Goal: Task Accomplishment & Management: Manage account settings

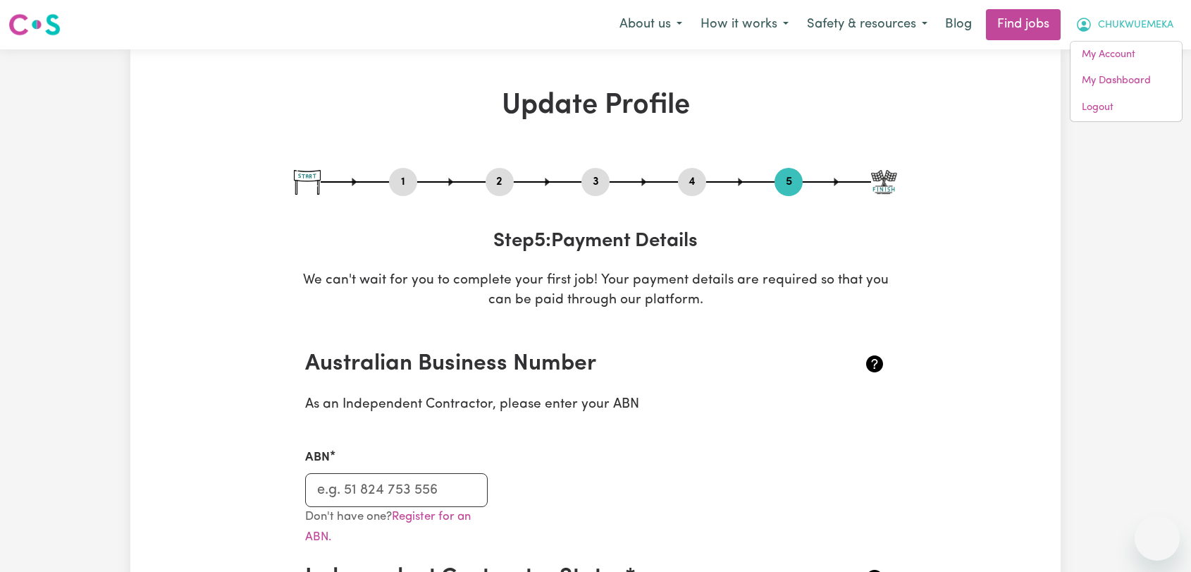
select select "I am providing services privately on my own"
click at [1102, 111] on link "Logout" at bounding box center [1126, 107] width 111 height 27
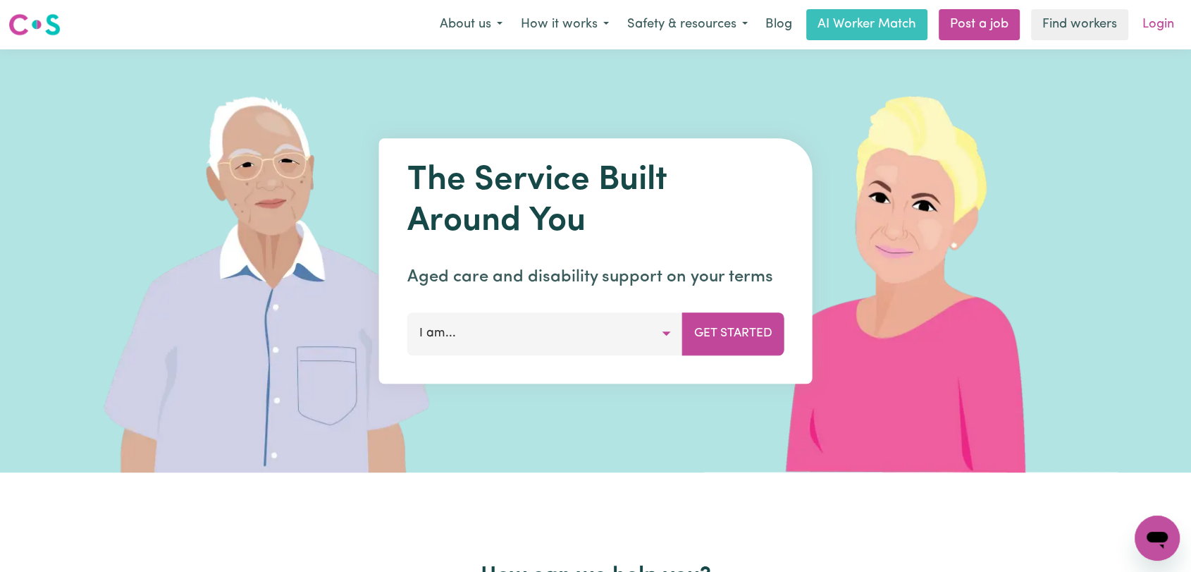
click at [1141, 24] on link "Login" at bounding box center [1158, 24] width 49 height 31
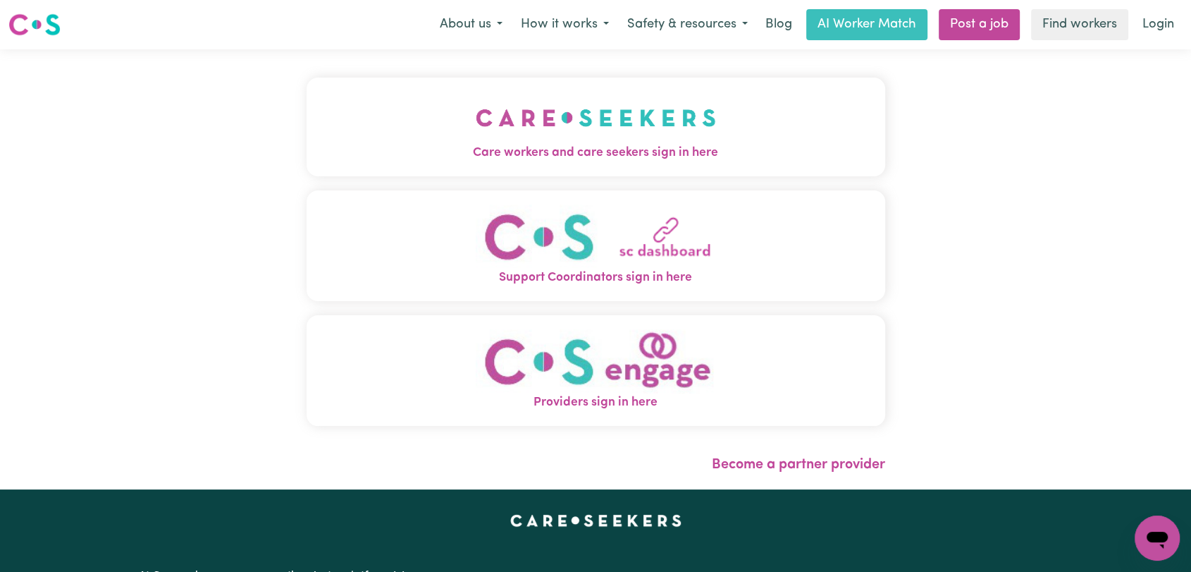
click at [516, 134] on img "Care workers and care seekers sign in here" at bounding box center [596, 118] width 240 height 52
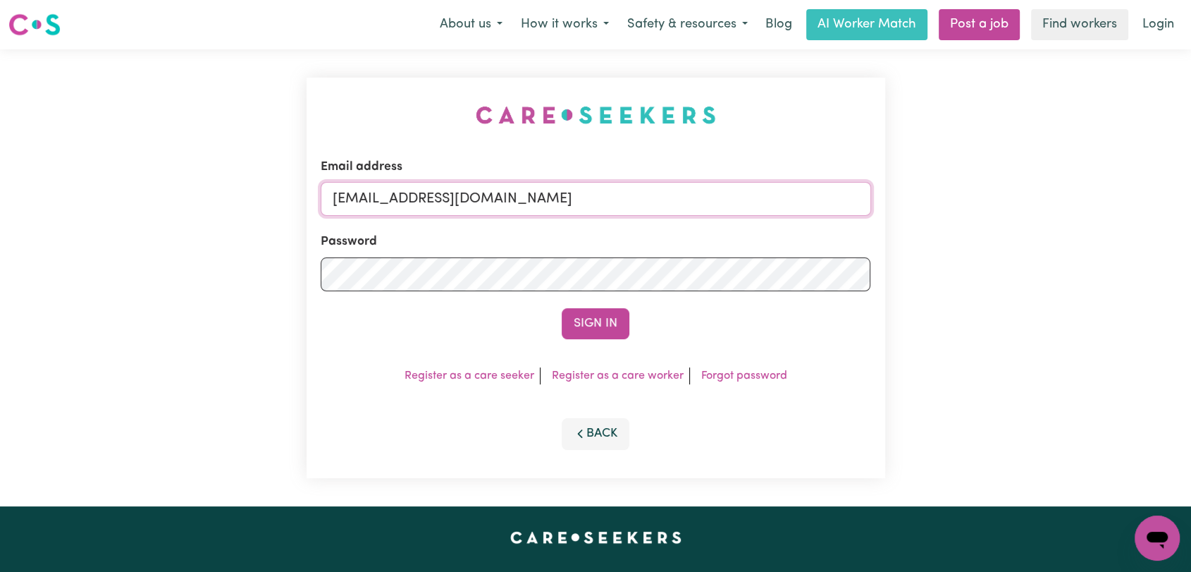
click at [603, 202] on input "[EMAIL_ADDRESS][DOMAIN_NAME]" at bounding box center [596, 199] width 551 height 34
drag, startPoint x: 405, startPoint y: 202, endPoint x: 615, endPoint y: 202, distance: 210.1
click at [615, 202] on input "Superuser~[EMAIL_ADDRESS][DOMAIN_NAME]" at bounding box center [596, 199] width 551 height 34
type input "Superuser~[EMAIL_ADDRESS][DOMAIN_NAME]"
click at [586, 329] on button "Sign In" at bounding box center [596, 323] width 68 height 31
